Goal: Entertainment & Leisure: Consume media (video, audio)

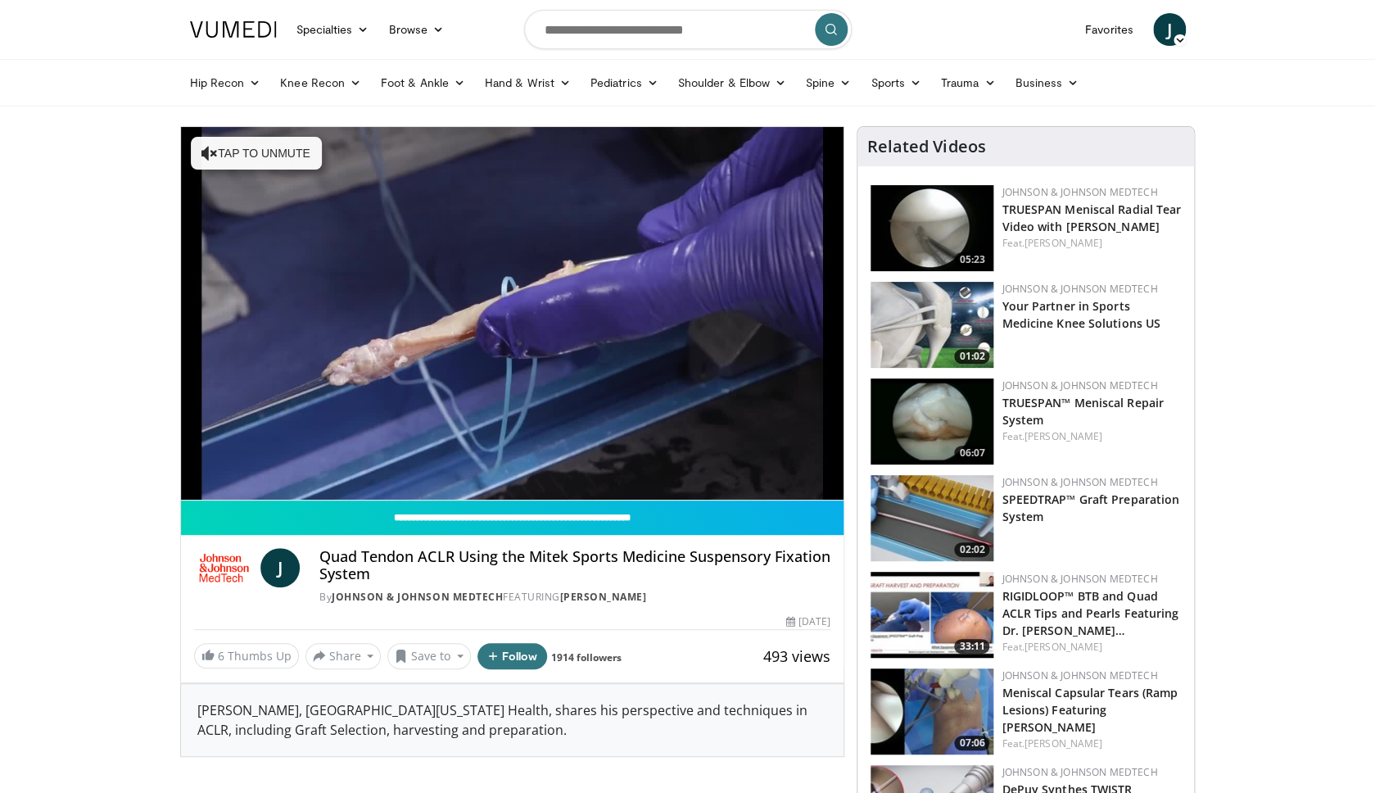
click at [245, 471] on div "10 seconds Tap to unmute" at bounding box center [512, 313] width 663 height 373
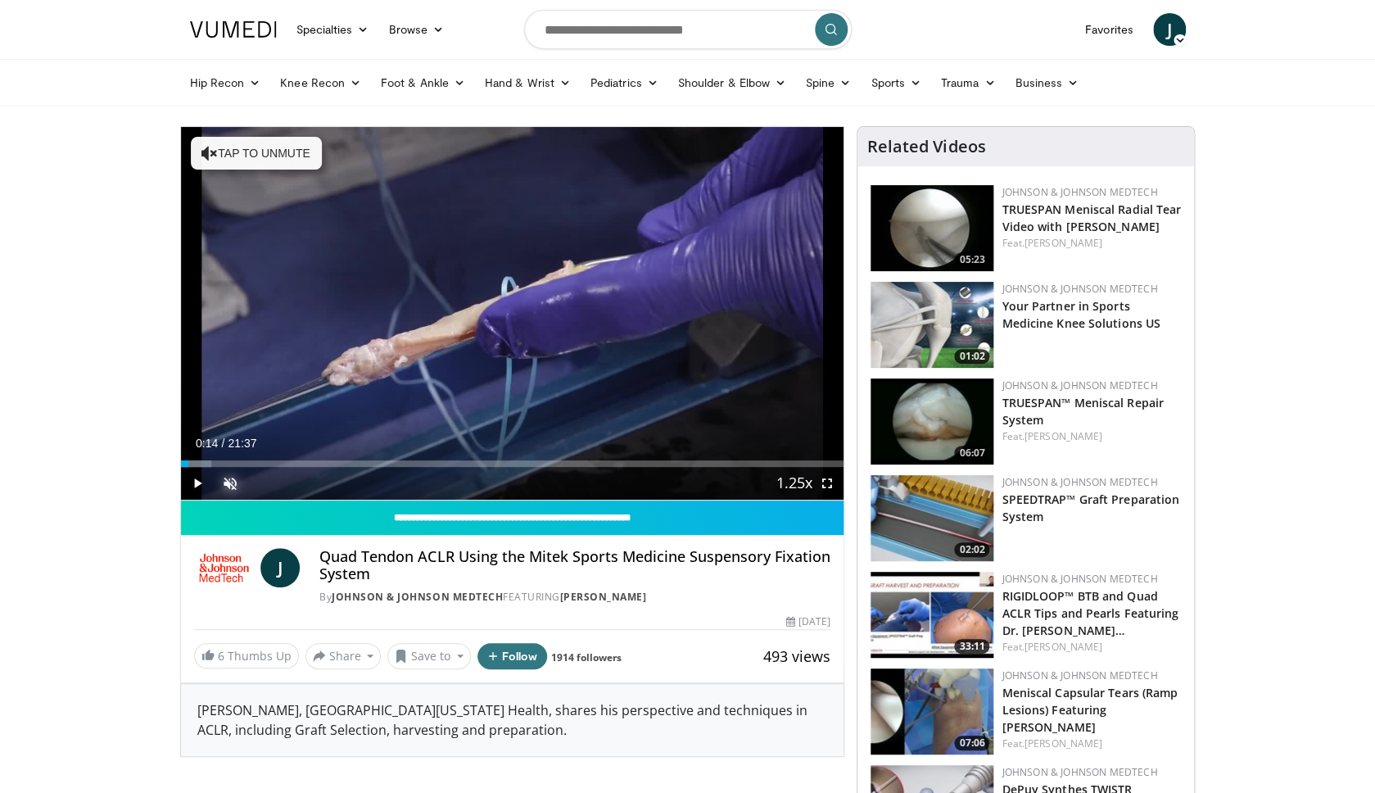
click at [236, 482] on span "Video Player" at bounding box center [230, 483] width 33 height 33
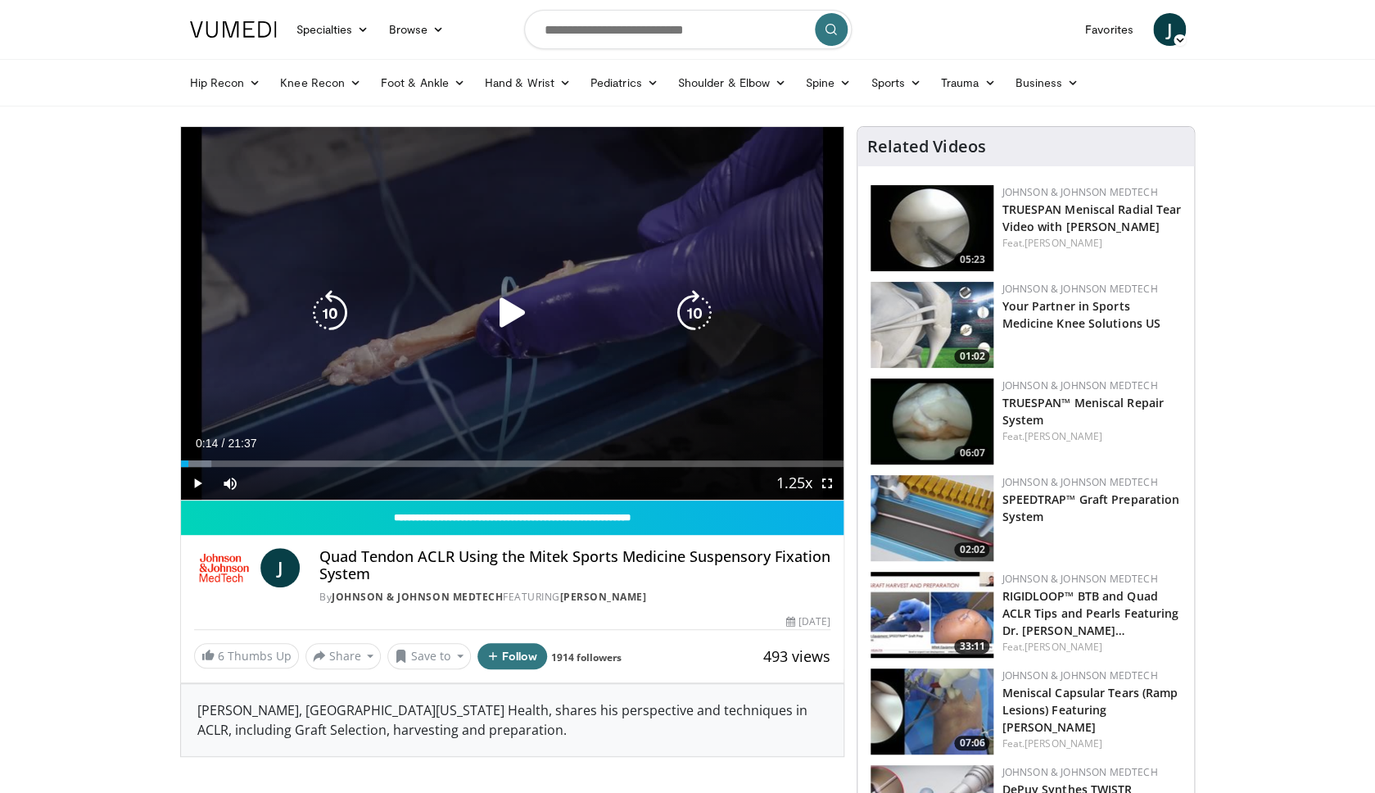
click at [463, 341] on div "10 seconds Tap to unmute" at bounding box center [512, 313] width 663 height 373
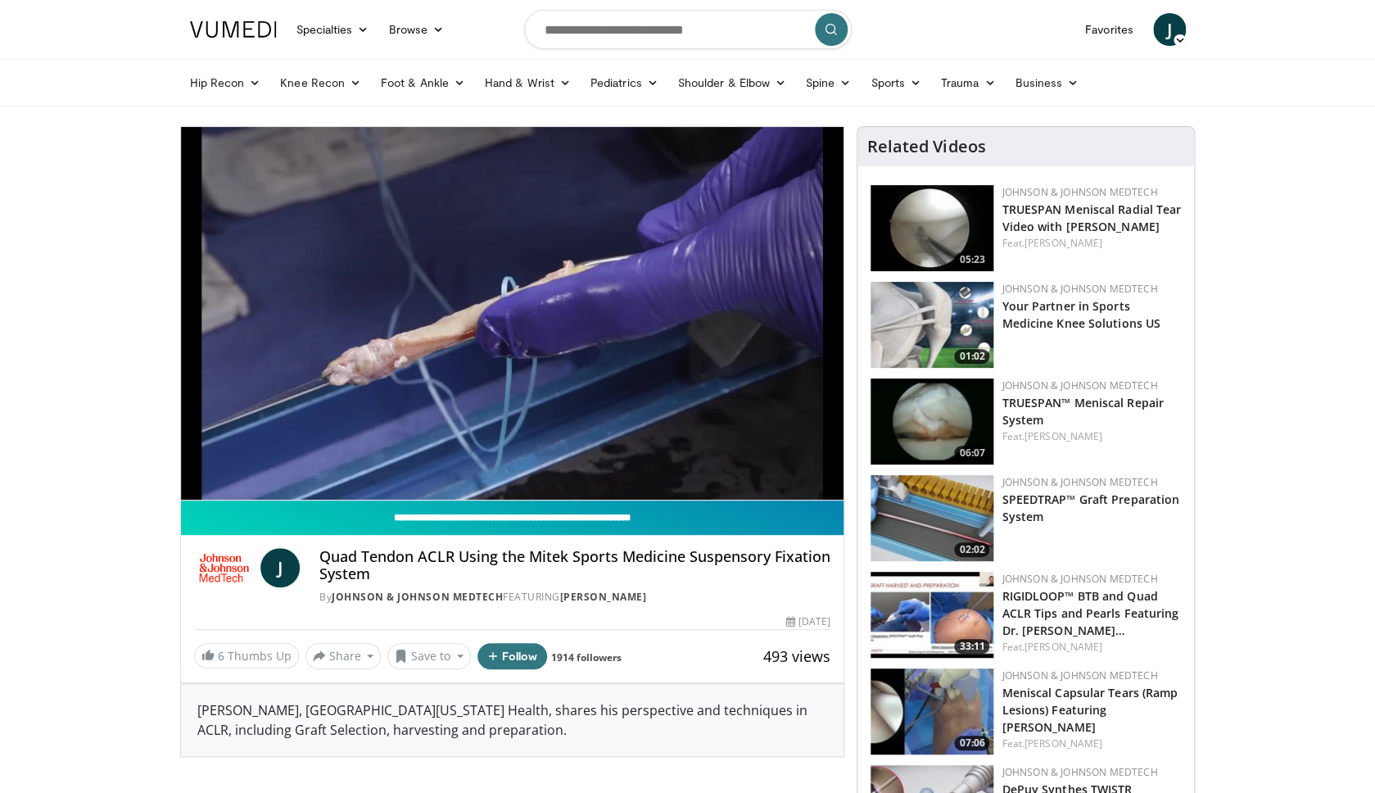
click at [770, 518] on input "**********" at bounding box center [512, 517] width 663 height 34
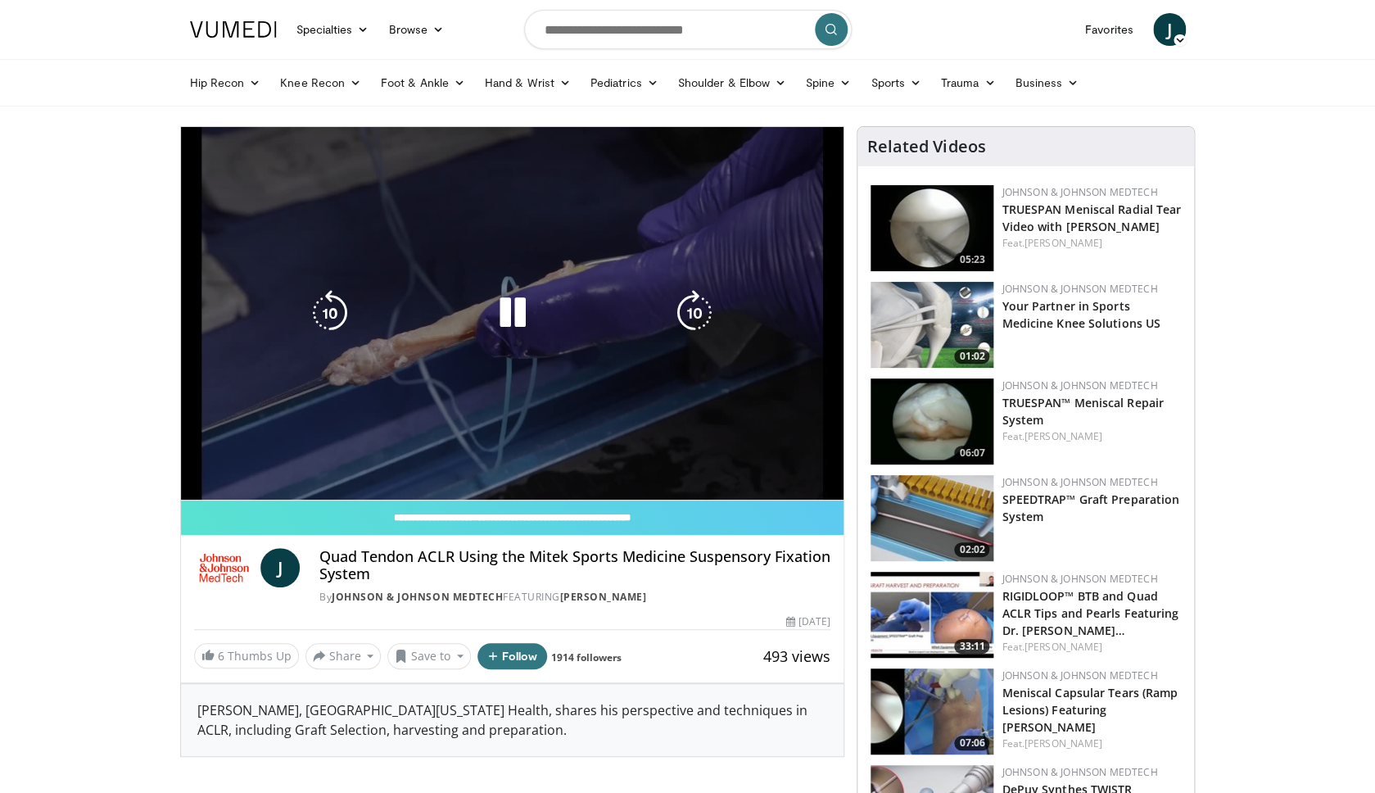
click at [761, 427] on div "10 seconds Tap to unmute" at bounding box center [512, 313] width 663 height 373
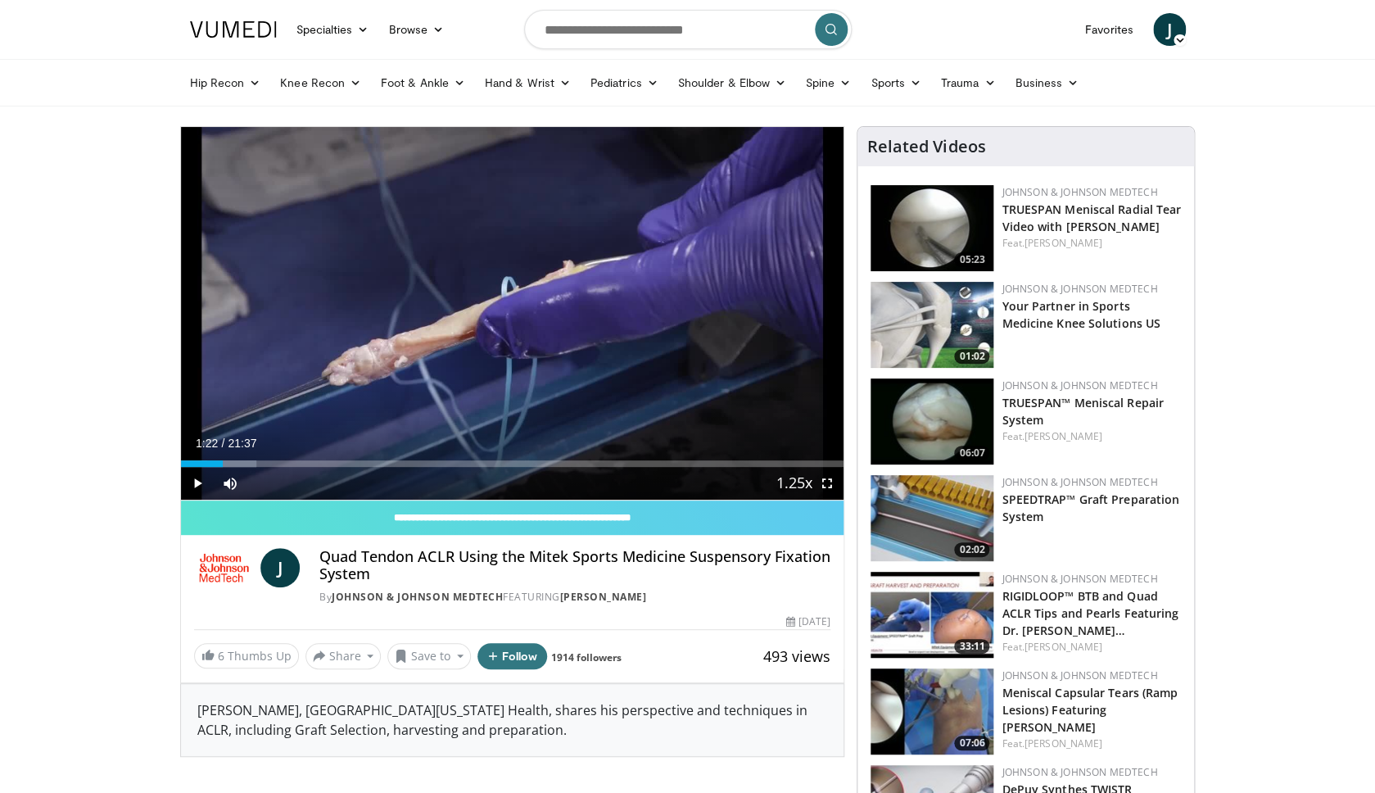
click at [803, 486] on span "Video Player" at bounding box center [794, 484] width 23 height 33
click at [797, 486] on span "Video Player" at bounding box center [794, 484] width 23 height 33
click at [785, 484] on span "Video Player" at bounding box center [794, 484] width 23 height 33
click at [798, 486] on span "Video Player" at bounding box center [794, 484] width 23 height 33
click at [798, 484] on span "Video Player" at bounding box center [794, 484] width 23 height 33
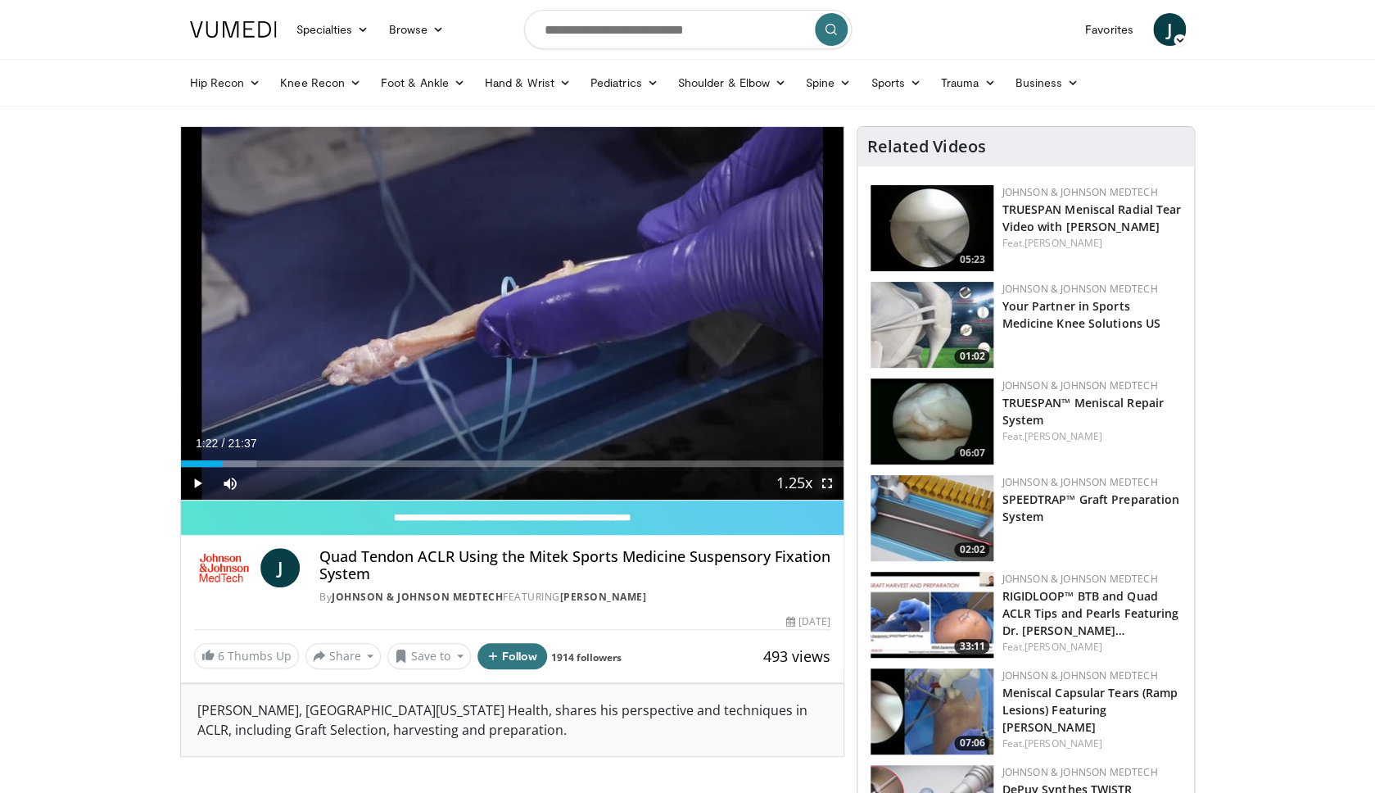
click at [826, 486] on span "Video Player" at bounding box center [827, 483] width 33 height 33
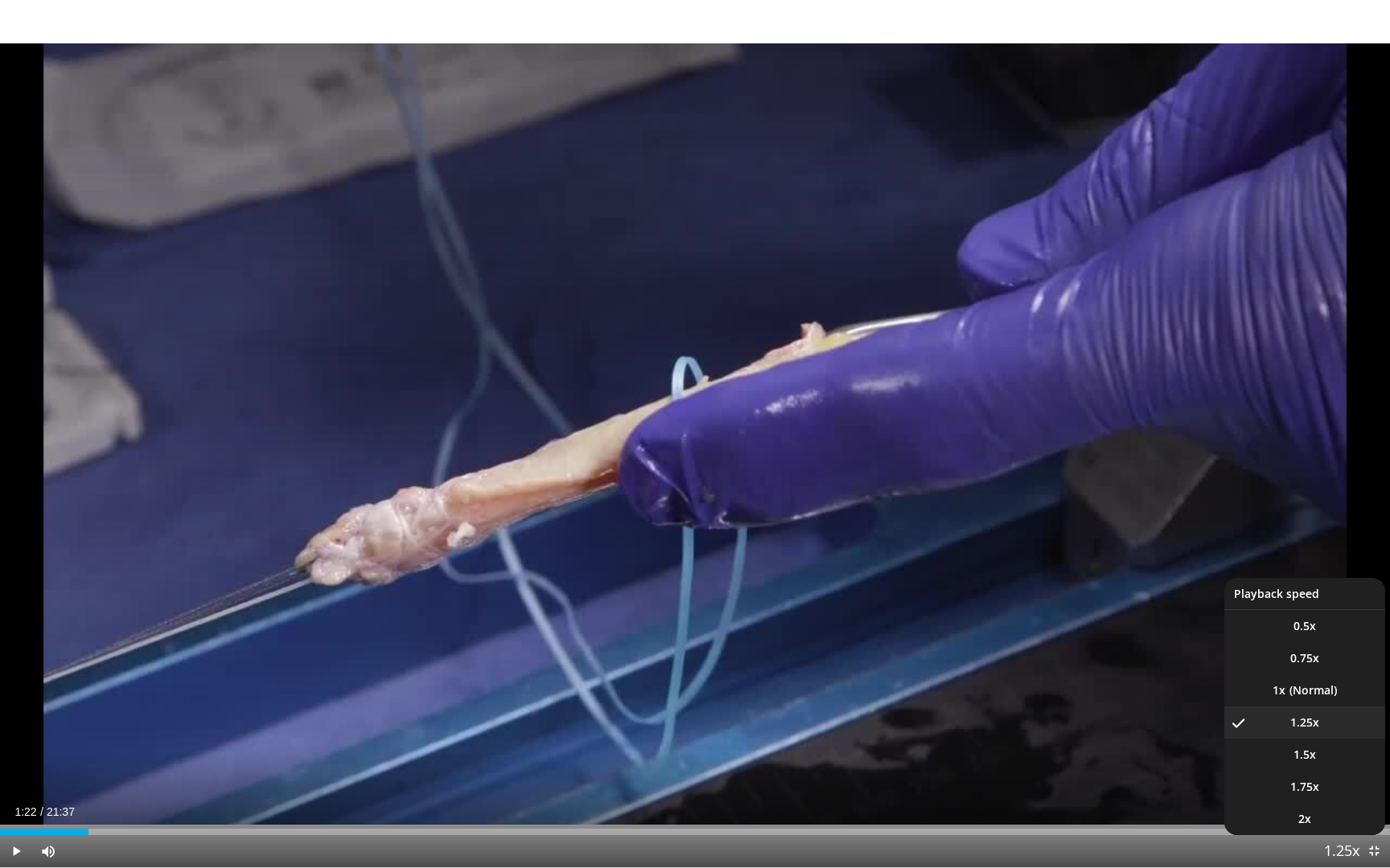
click at [1246, 713] on span "Video Player" at bounding box center [1341, 852] width 23 height 32
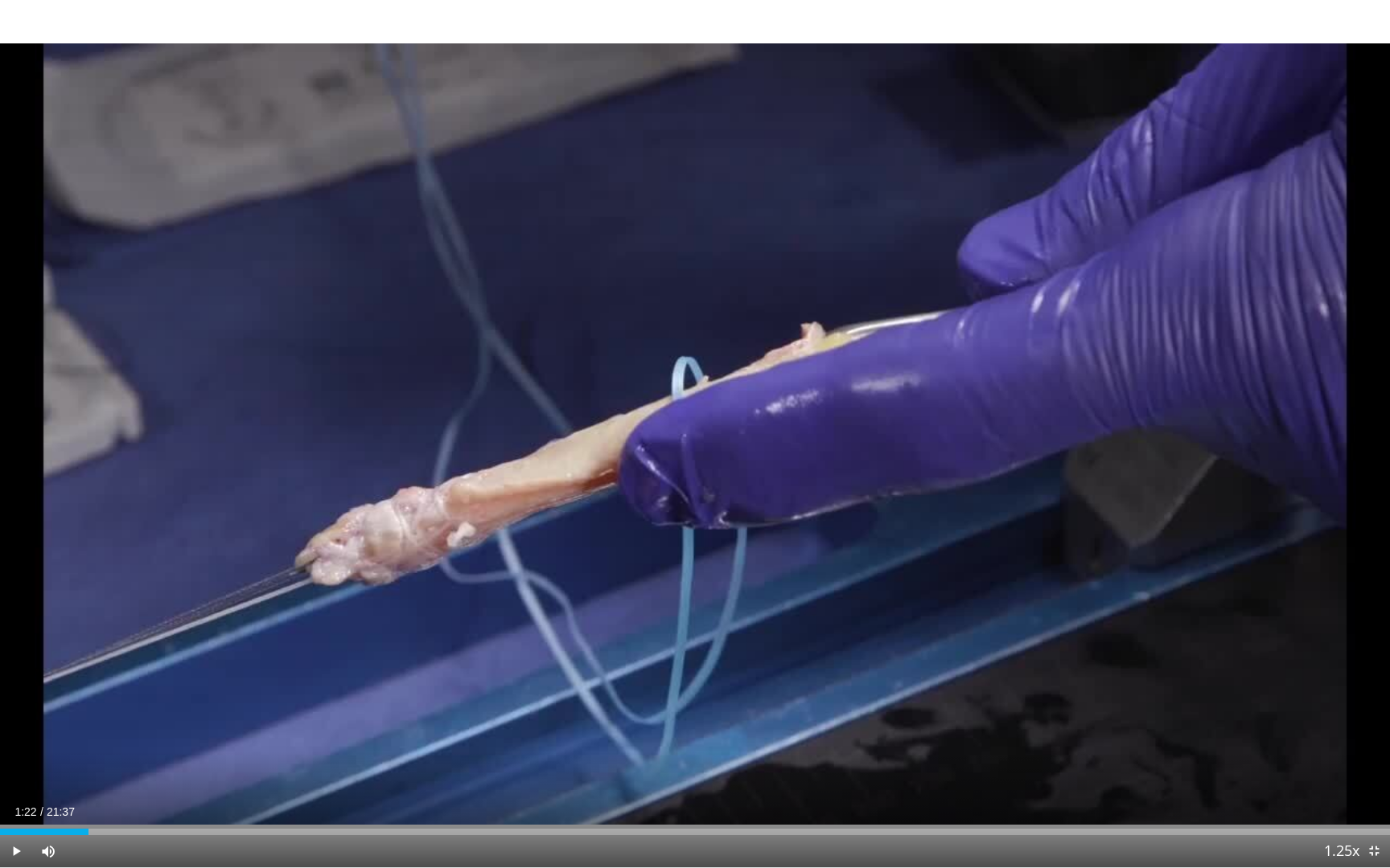
click at [1246, 713] on span "Video Player" at bounding box center [1341, 852] width 23 height 32
click at [1246, 713] on button "Playback Rate" at bounding box center [1342, 851] width 32 height 32
click at [1246, 713] on span "Video Player" at bounding box center [1341, 852] width 23 height 32
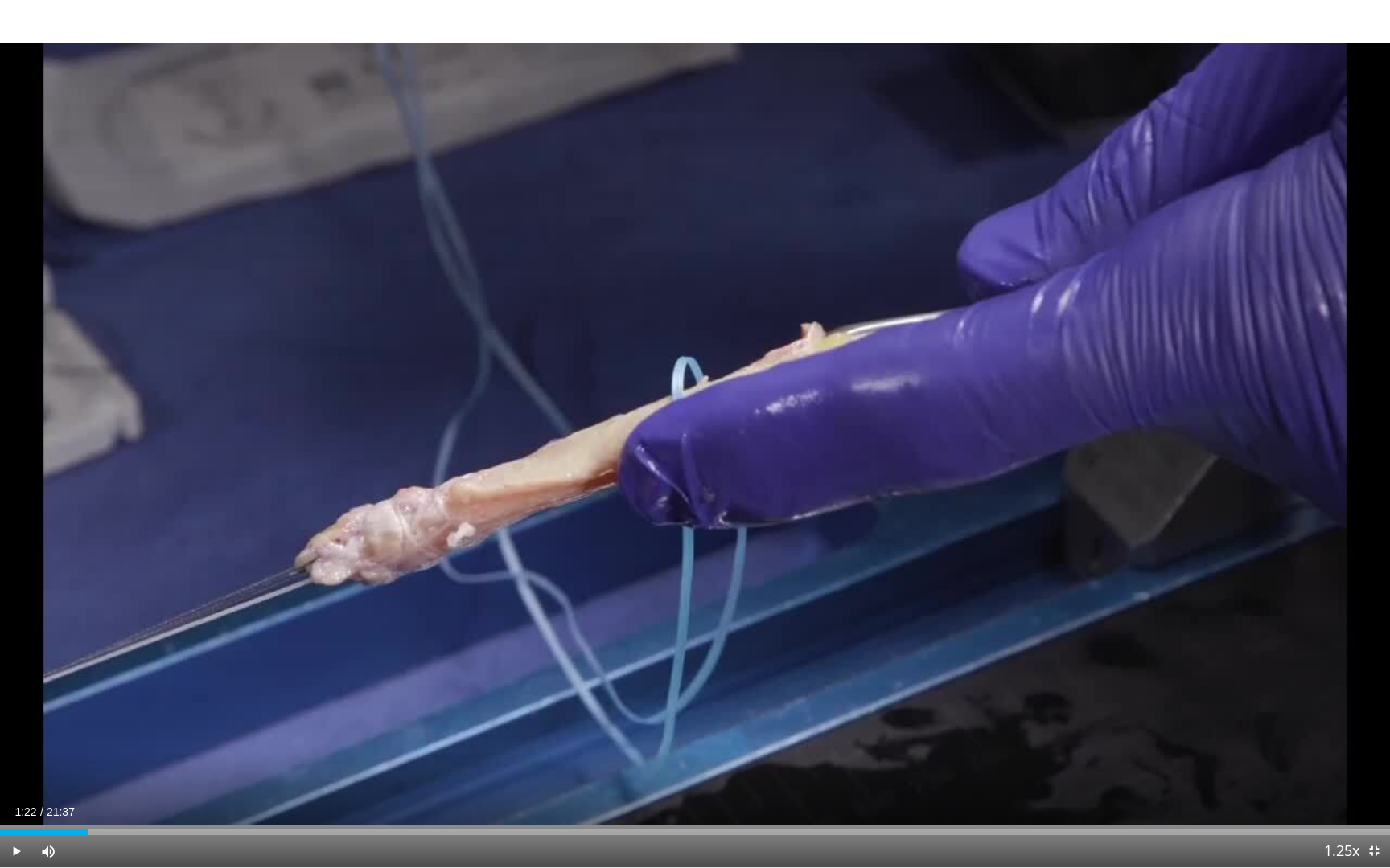
click at [1246, 713] on div "Current Time 1:22 / Duration 21:37 Play Skip Backward Skip Forward Mute 0% Load…" at bounding box center [695, 851] width 1390 height 32
click at [1246, 713] on span "Video Player" at bounding box center [1341, 852] width 23 height 32
click at [14, 713] on span "Video Player" at bounding box center [16, 851] width 32 height 32
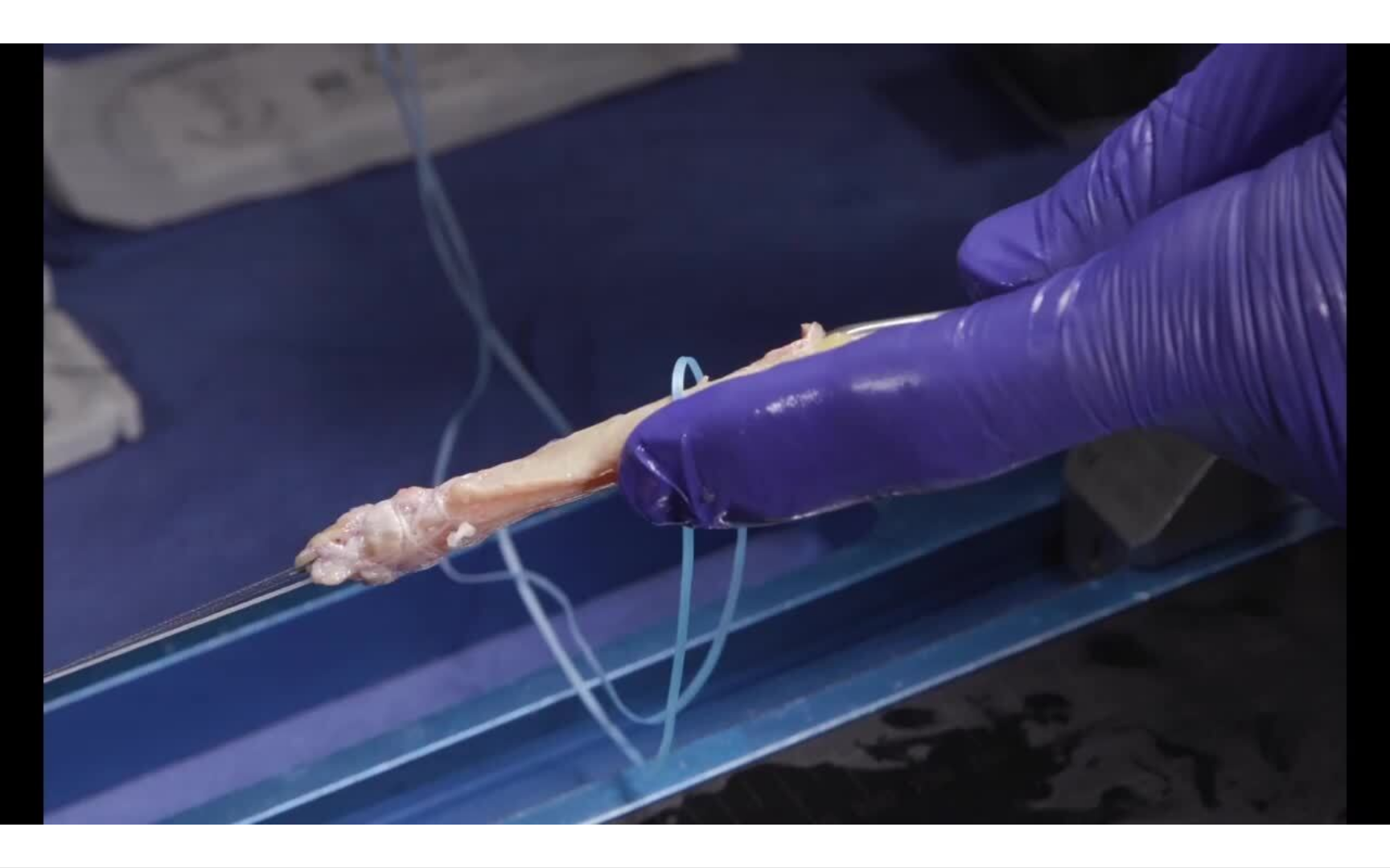
click at [1246, 713] on div "10 seconds Tap to unmute" at bounding box center [695, 434] width 1390 height 868
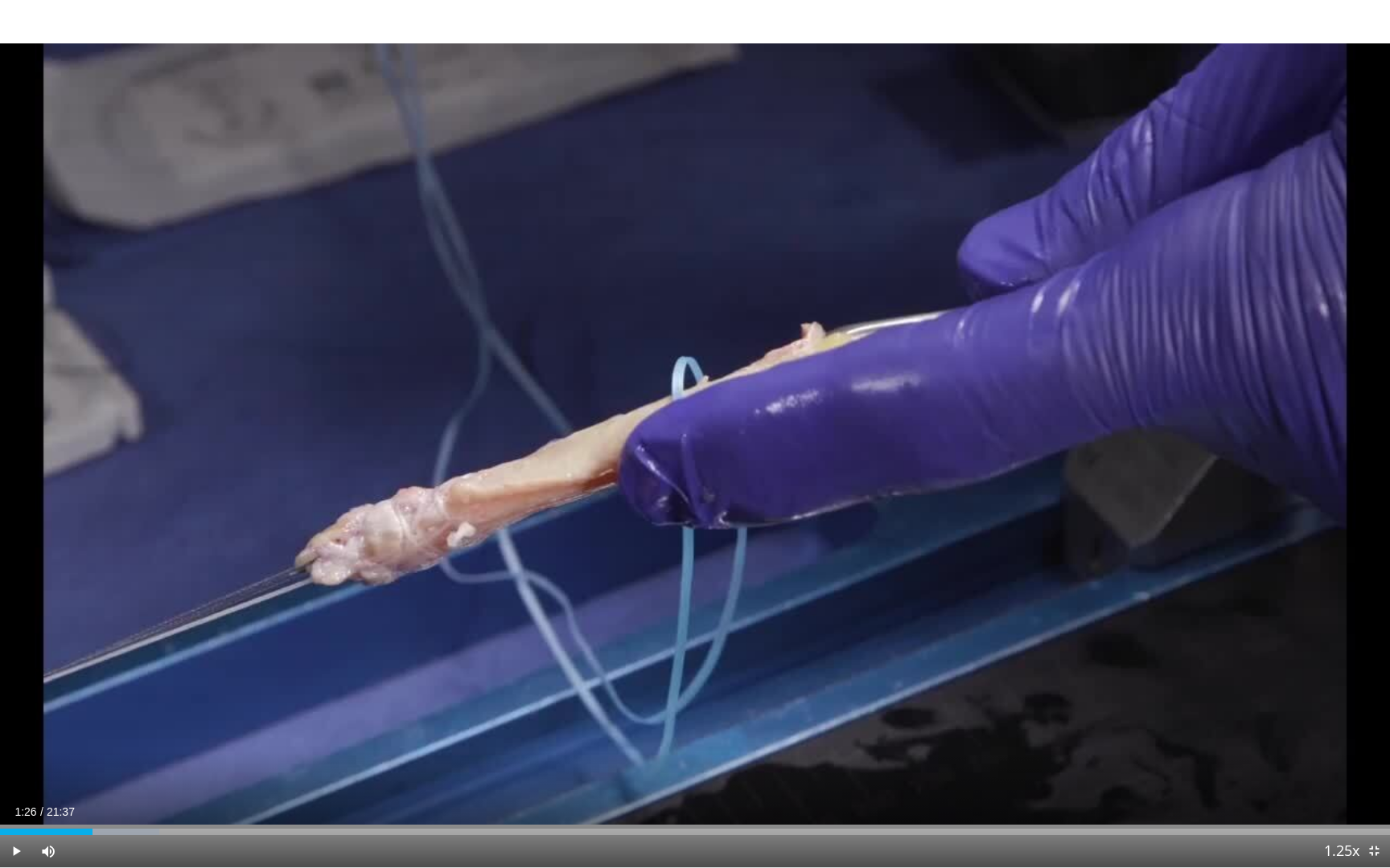
click at [1246, 713] on span "Video Player" at bounding box center [1341, 852] width 23 height 32
click at [16, 713] on span "Video Player" at bounding box center [16, 851] width 32 height 32
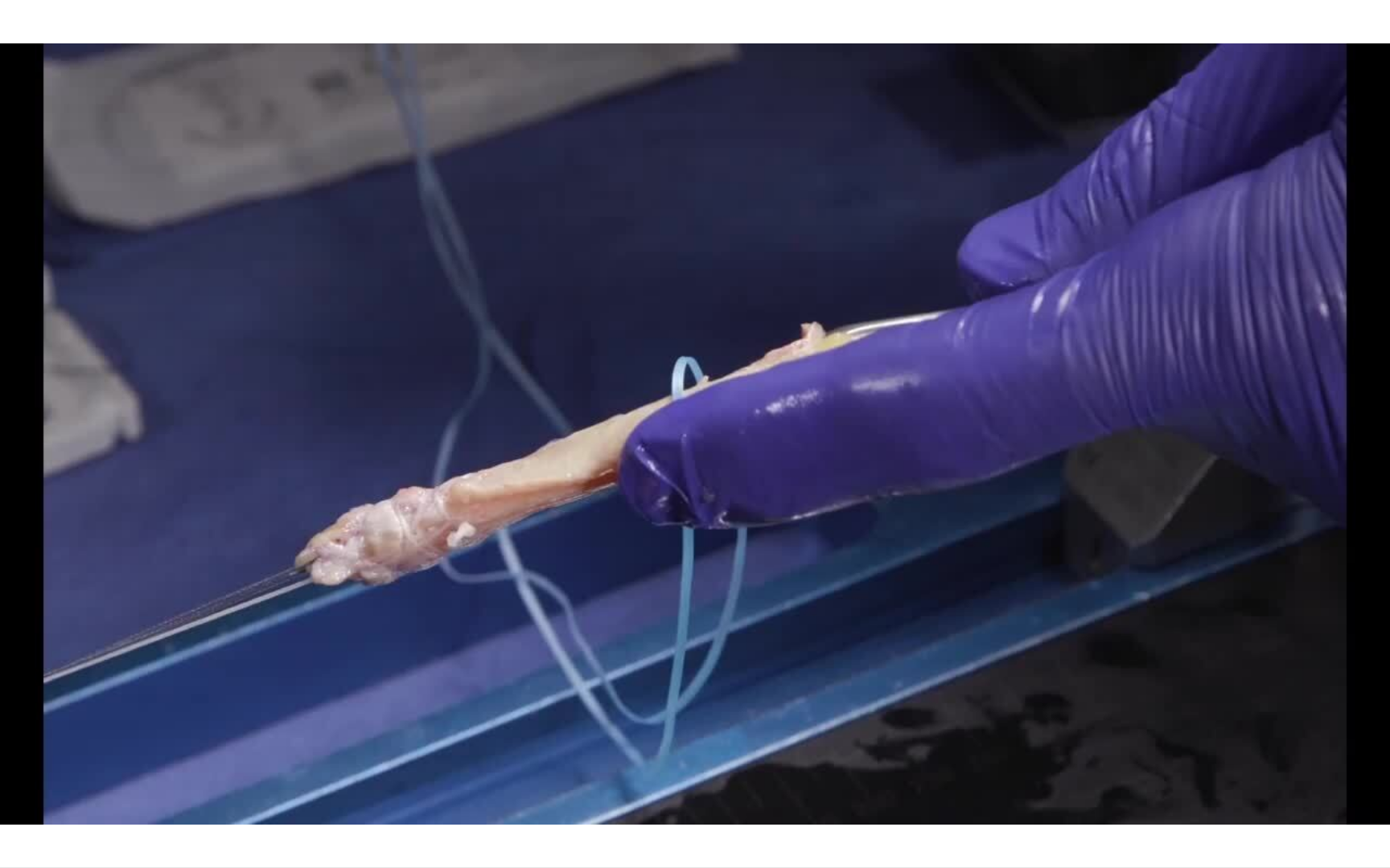
click at [773, 713] on div "10 seconds Tap to unmute" at bounding box center [695, 434] width 1390 height 868
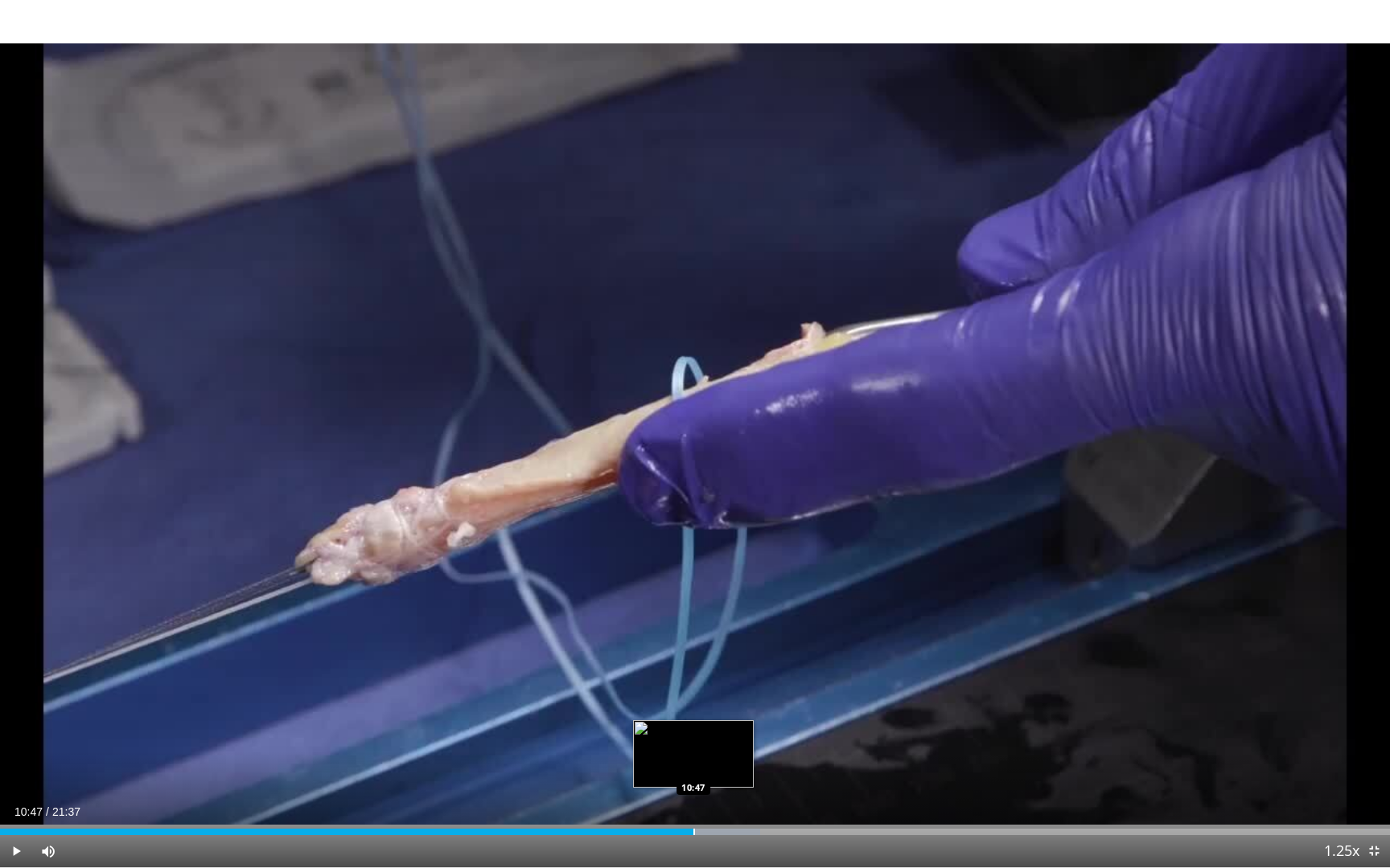
drag, startPoint x: 971, startPoint y: 834, endPoint x: 694, endPoint y: 828, distance: 277.1
click at [694, 713] on div "Loaded : 54.71% 10:47 10:47" at bounding box center [695, 828] width 1390 height 16
click at [1246, 713] on span "Video Player" at bounding box center [1373, 851] width 32 height 32
